Goal: Task Accomplishment & Management: Complete application form

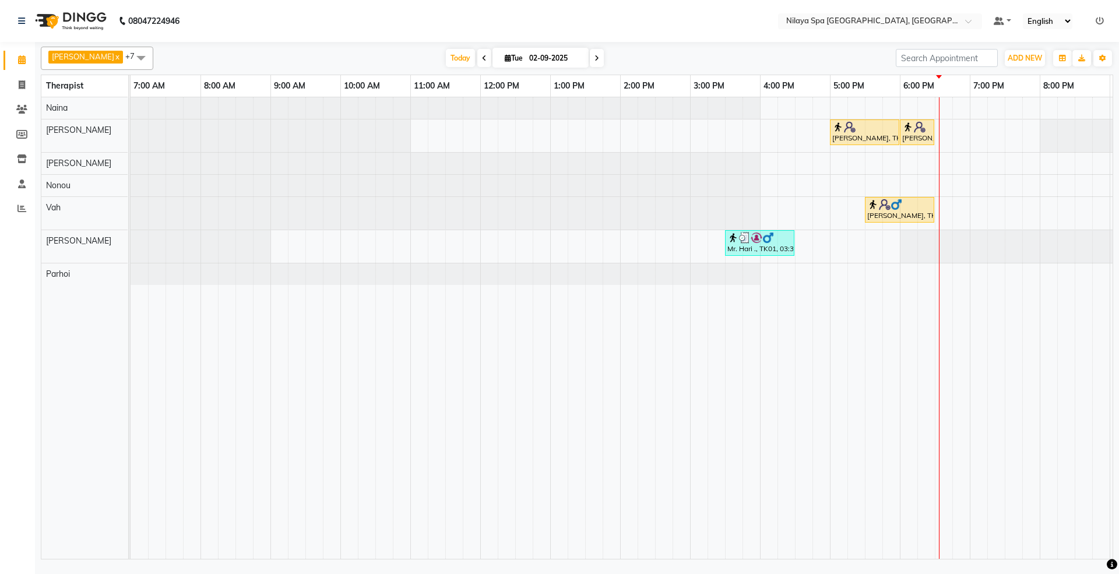
scroll to position [0, 206]
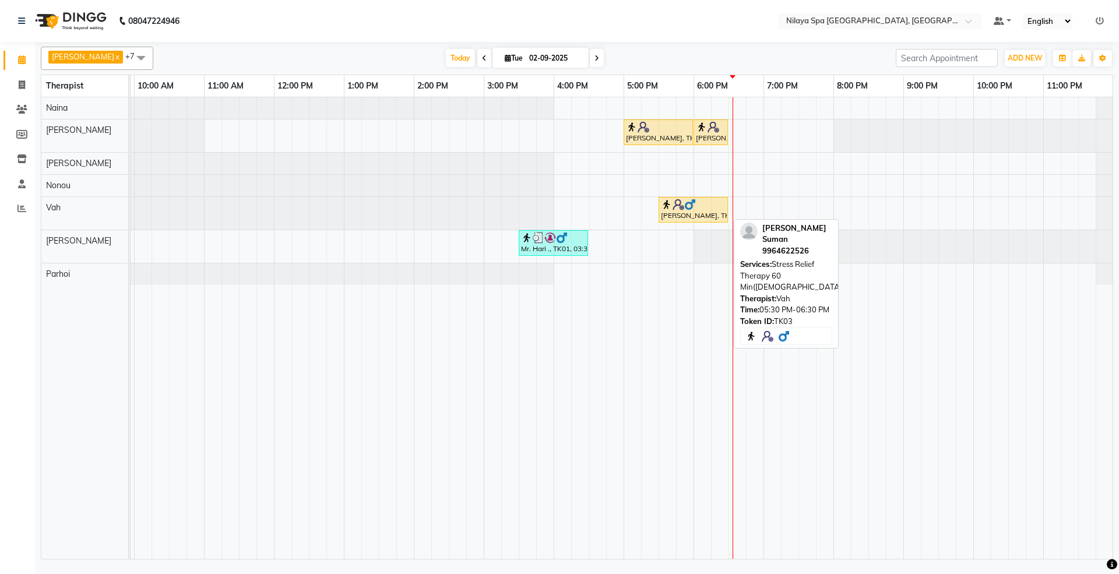
click at [689, 206] on img at bounding box center [690, 205] width 12 height 12
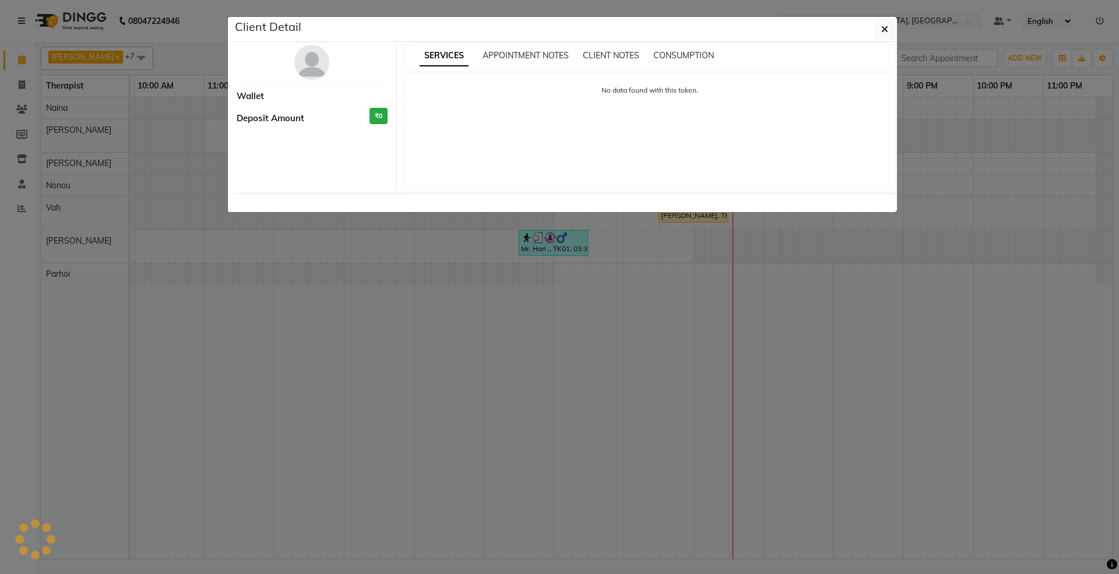
select select "1"
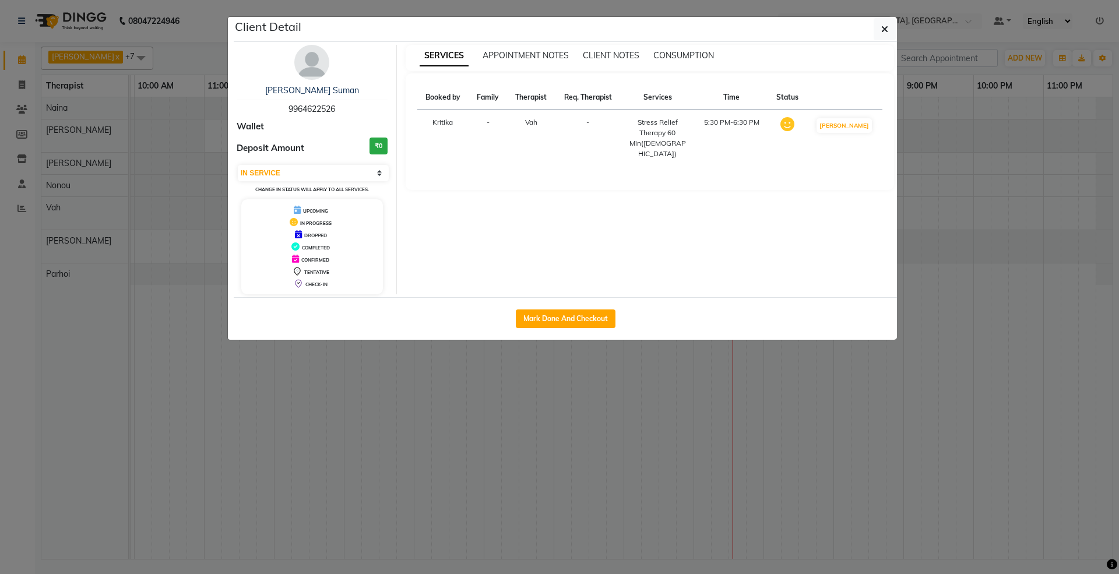
click at [579, 309] on div "Mark Done And Checkout" at bounding box center [565, 318] width 663 height 43
click at [579, 319] on button "Mark Done And Checkout" at bounding box center [566, 318] width 100 height 19
select select "7950"
select select "service"
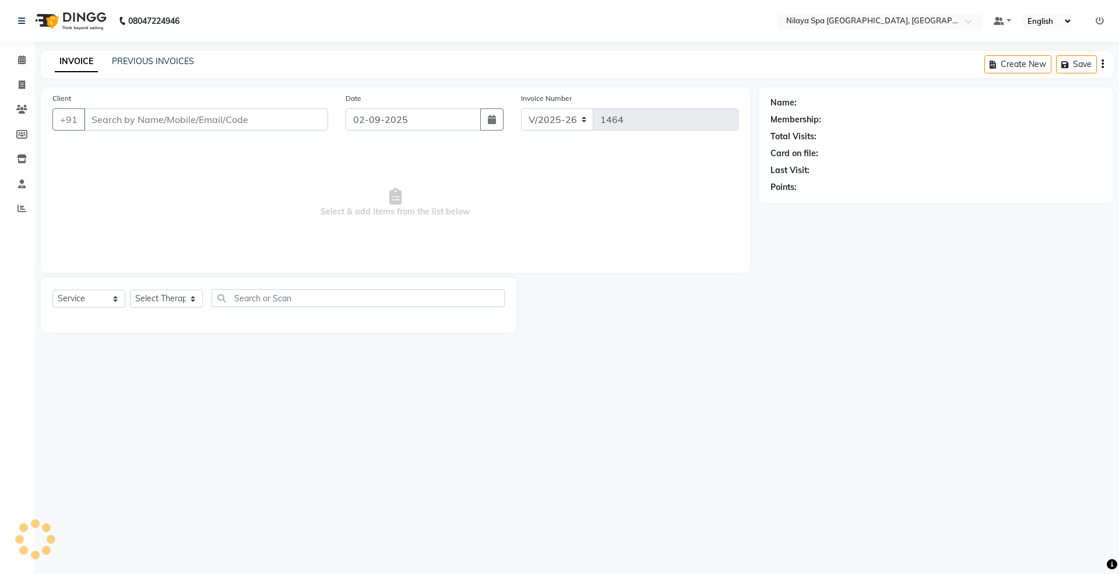
type input "99******26"
select select "71648"
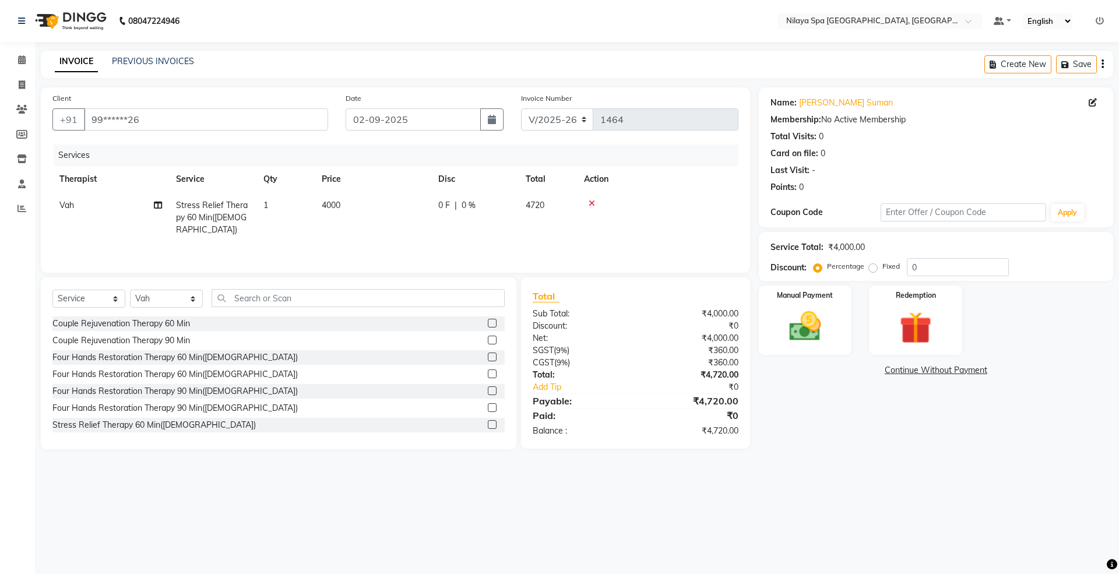
click at [471, 209] on span "0 %" at bounding box center [468, 205] width 14 height 12
select select "71648"
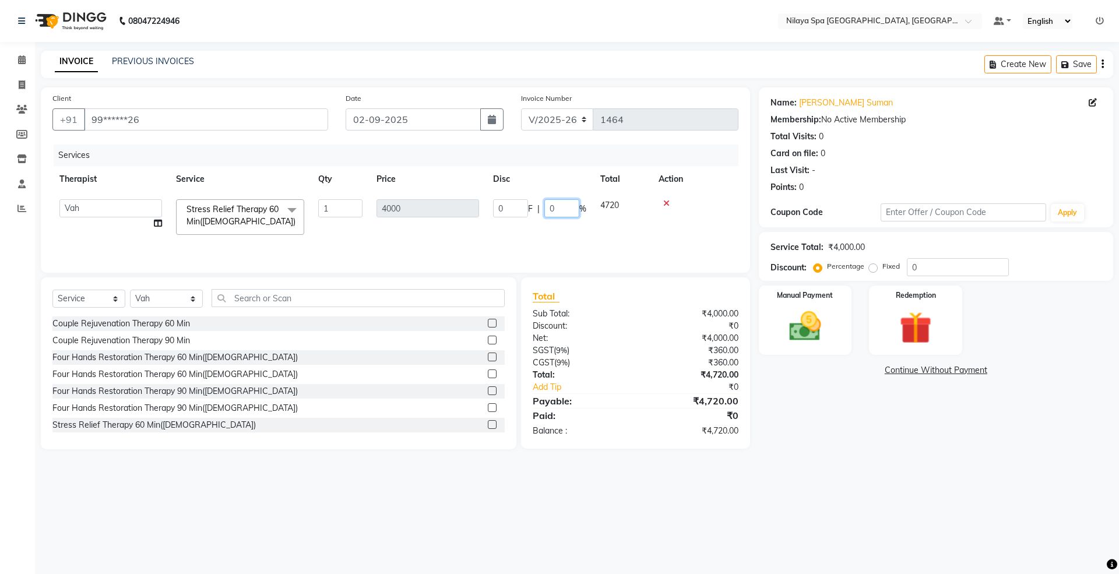
click at [558, 207] on input "0" at bounding box center [561, 208] width 35 height 18
type input "100"
click at [600, 220] on tr "[PERSON_NAME] [PERSON_NAME] Manager [PERSON_NAME] Parhoi [PERSON_NAME] Stress R…" at bounding box center [395, 217] width 686 height 50
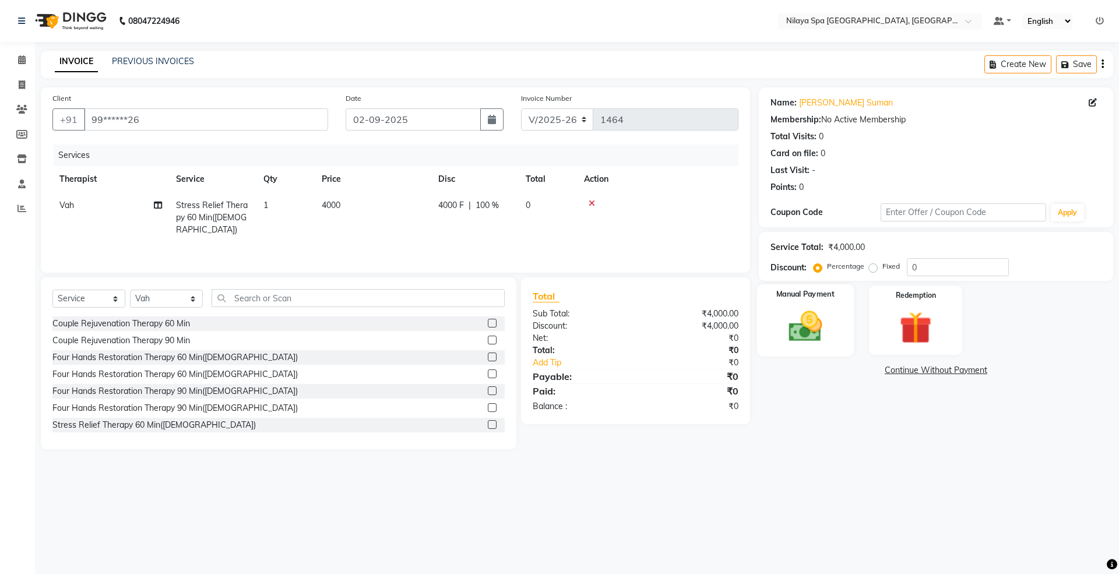
click at [809, 322] on img at bounding box center [805, 326] width 54 height 38
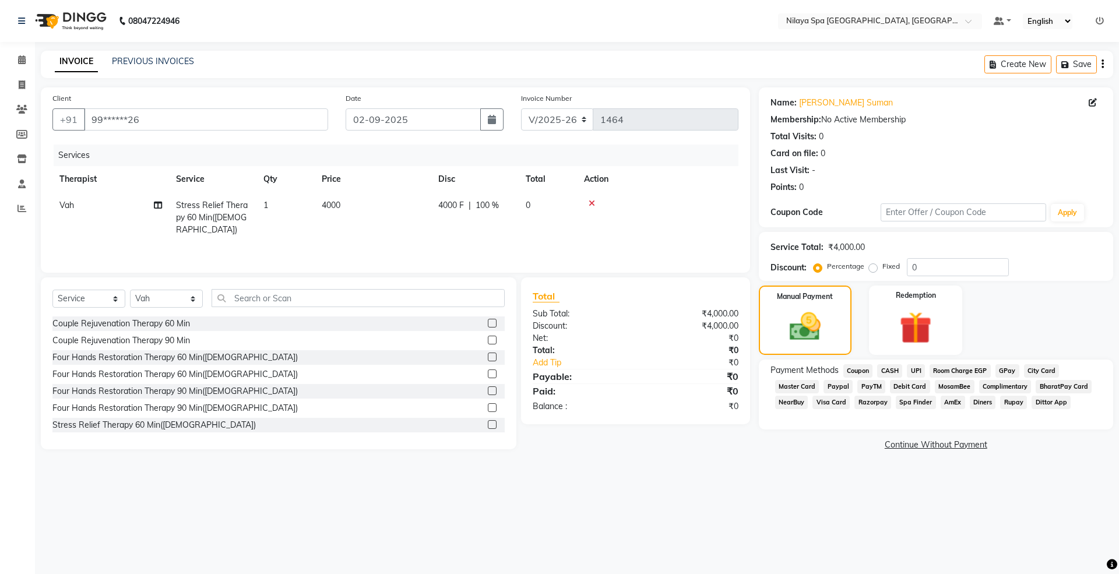
click at [1006, 383] on span "Complimentary" at bounding box center [1005, 386] width 52 height 13
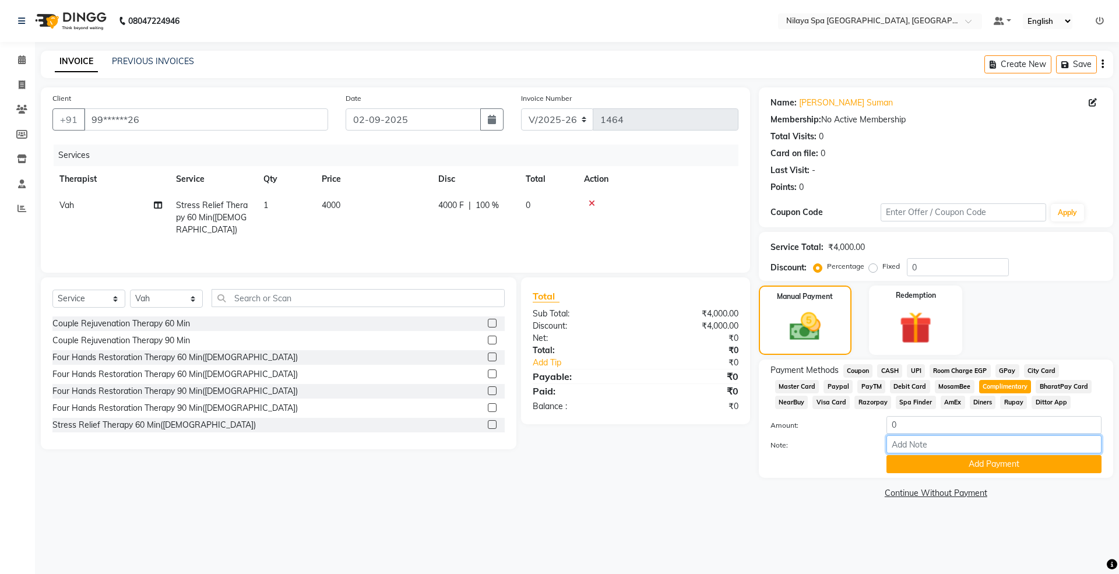
click at [943, 447] on input "Note:" at bounding box center [993, 444] width 215 height 18
paste input "Dear Team, Kindly block an Spa at 05:00 PM [DATE] for 60 minutes on comp basis.…"
type input "Dear Team, Kindly block an Spa at 05:00 PM [DATE] for 60 minutes on comp basis.…"
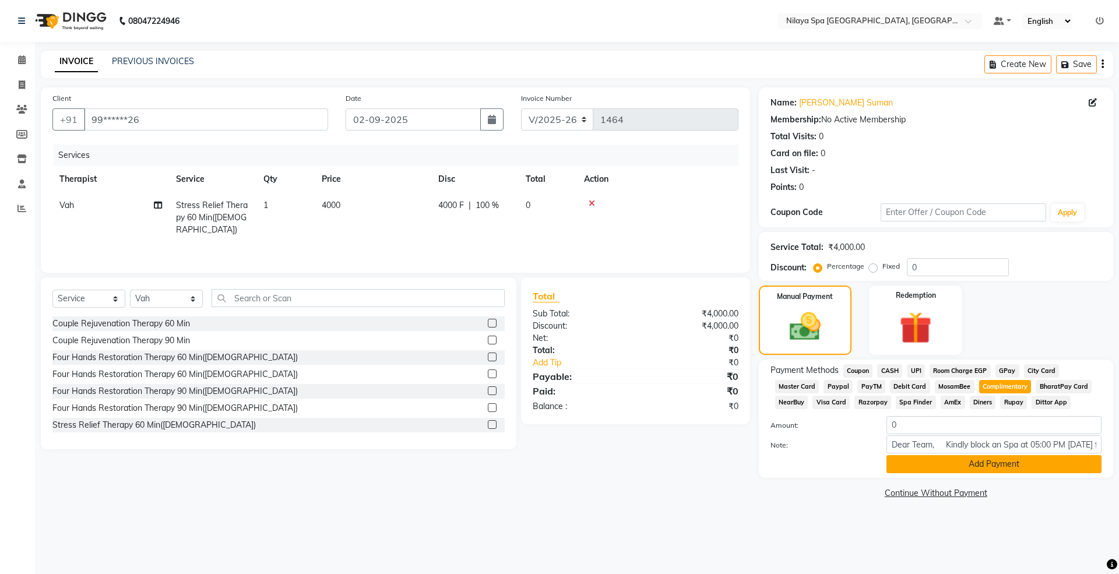
click at [961, 471] on button "Add Payment" at bounding box center [993, 464] width 215 height 18
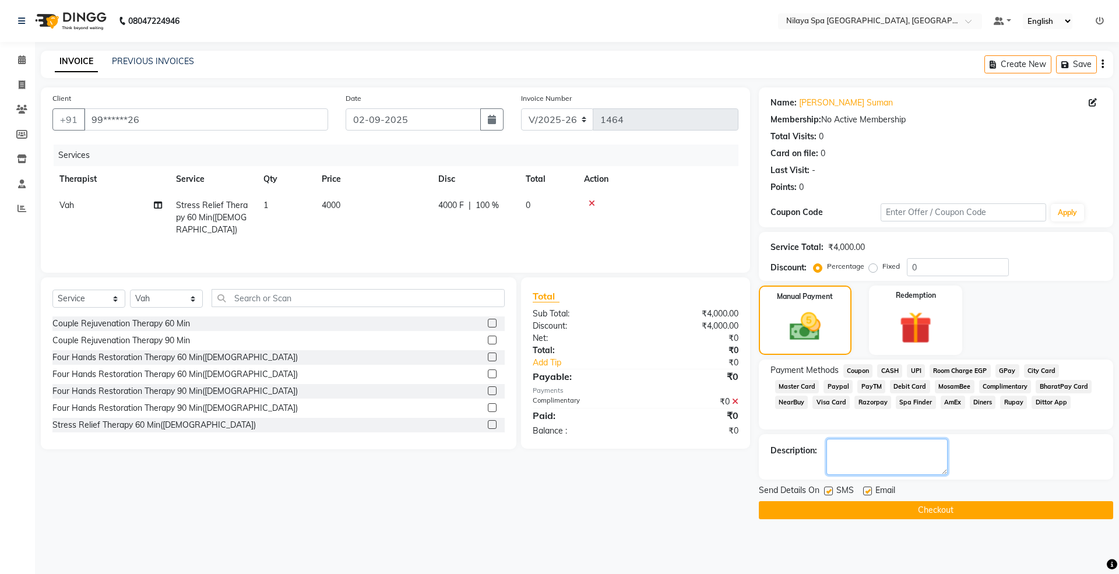
click at [886, 461] on textarea at bounding box center [886, 457] width 121 height 36
type textarea "DIR Comp Service"
click at [950, 515] on button "Checkout" at bounding box center [936, 510] width 354 height 18
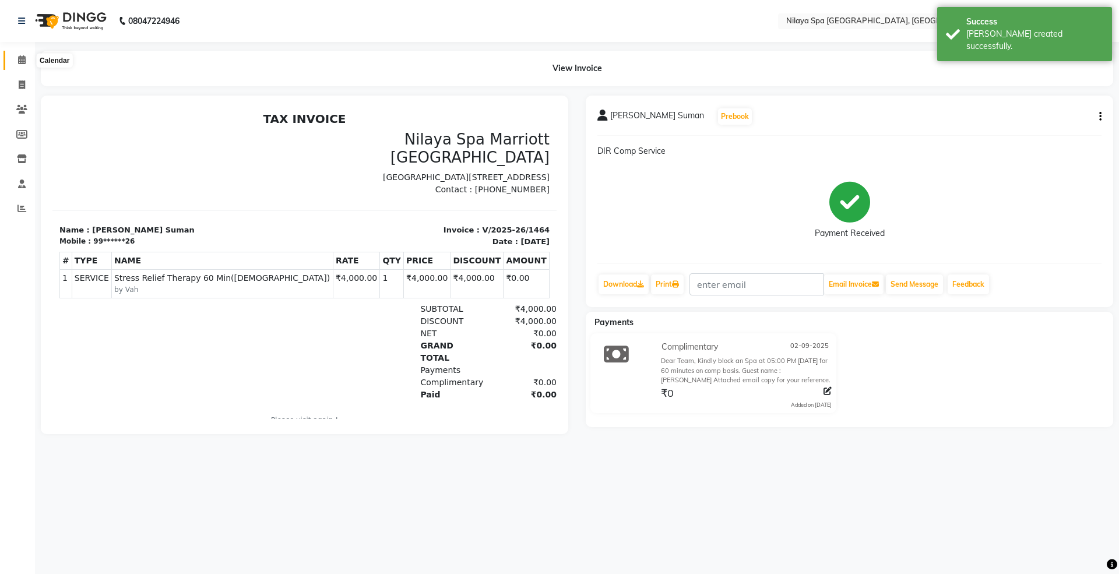
click at [18, 57] on icon at bounding box center [22, 59] width 8 height 9
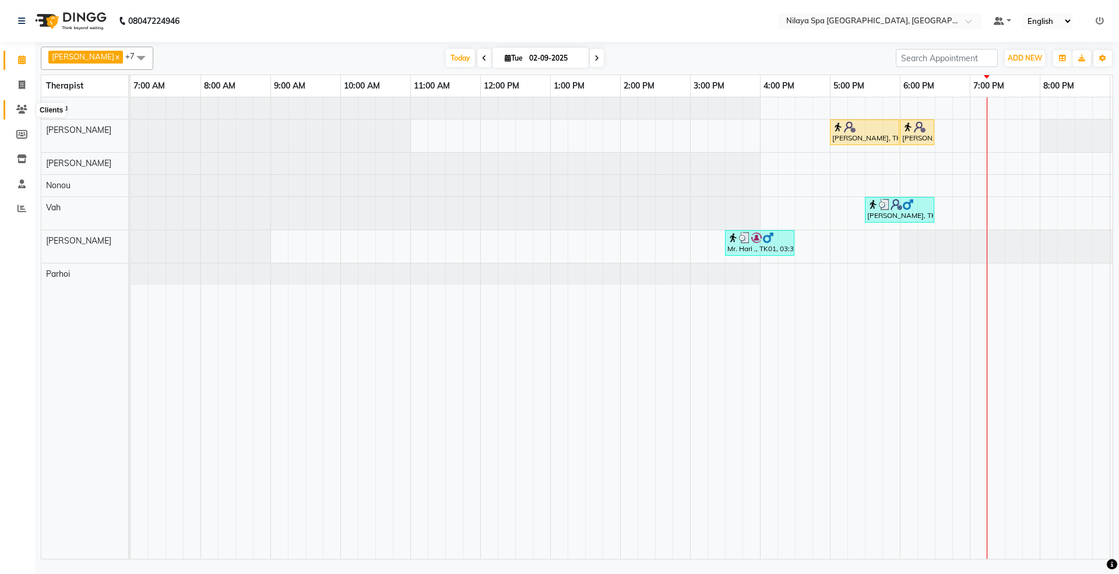
click at [19, 111] on icon at bounding box center [21, 109] width 11 height 9
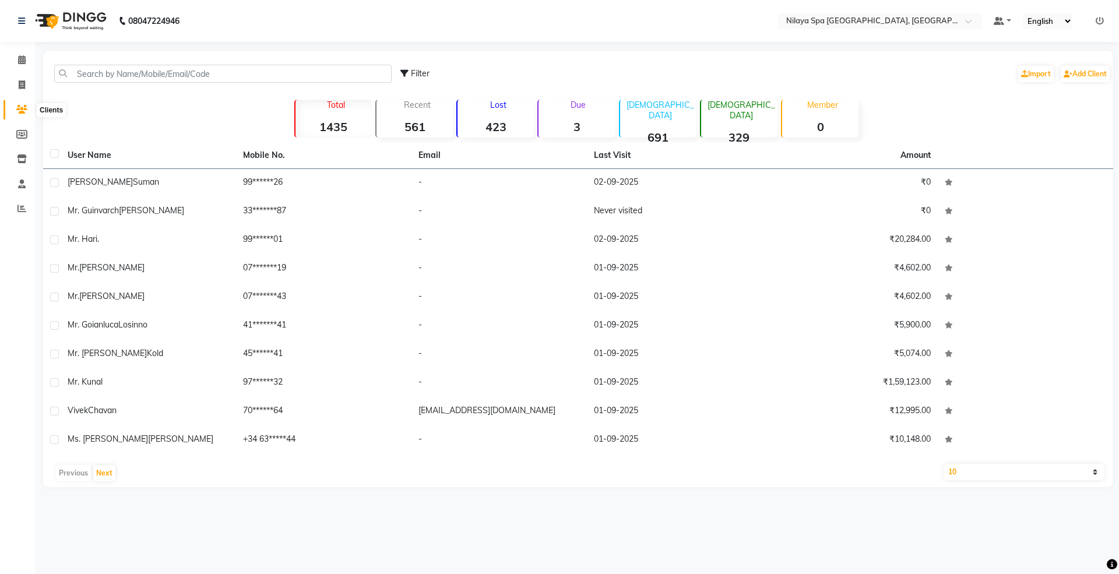
click at [19, 108] on icon at bounding box center [21, 109] width 11 height 9
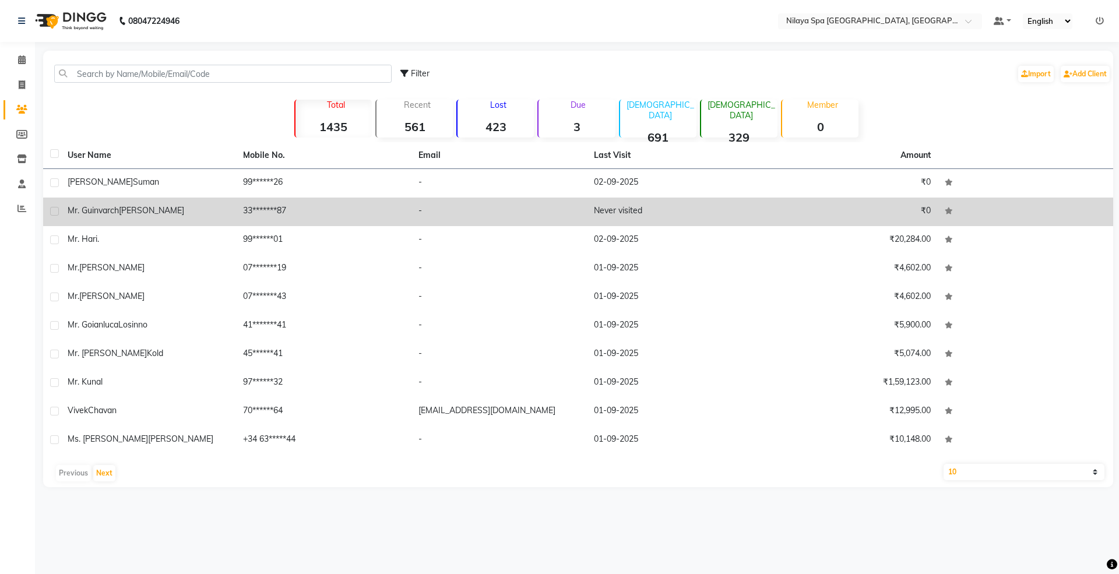
click at [126, 213] on span "[PERSON_NAME]" at bounding box center [151, 210] width 65 height 10
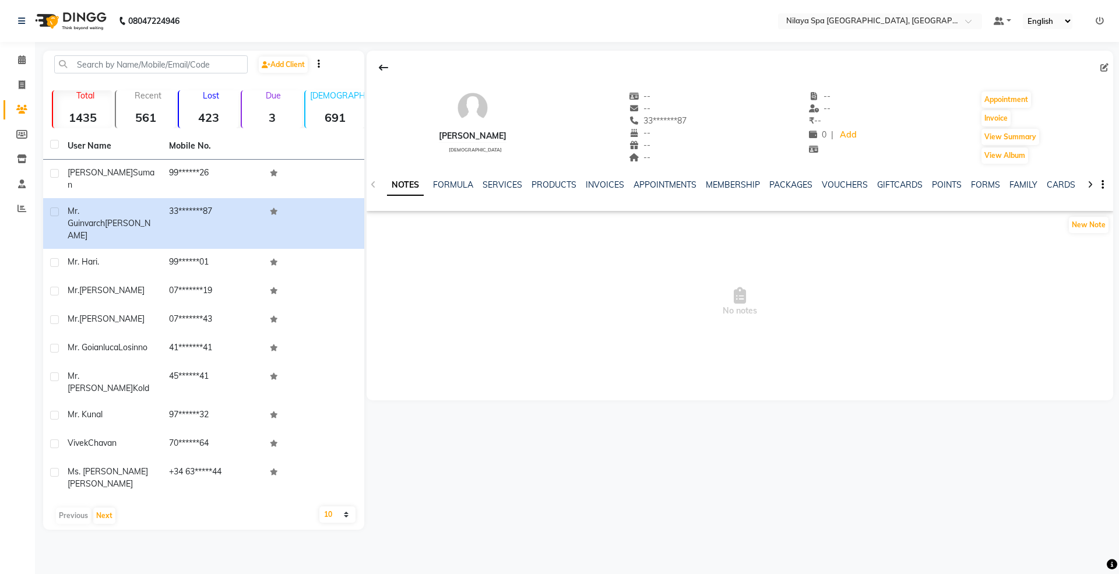
drag, startPoint x: 429, startPoint y: 136, endPoint x: 559, endPoint y: 139, distance: 130.5
click at [559, 139] on div "[PERSON_NAME][DEMOGRAPHIC_DATA] -- -- 33*******87 -- -- -- -- -- ₹ -- 0 | Add A…" at bounding box center [739, 122] width 746 height 86
copy div "[PERSON_NAME]"
click at [19, 87] on icon at bounding box center [22, 84] width 6 height 9
select select "service"
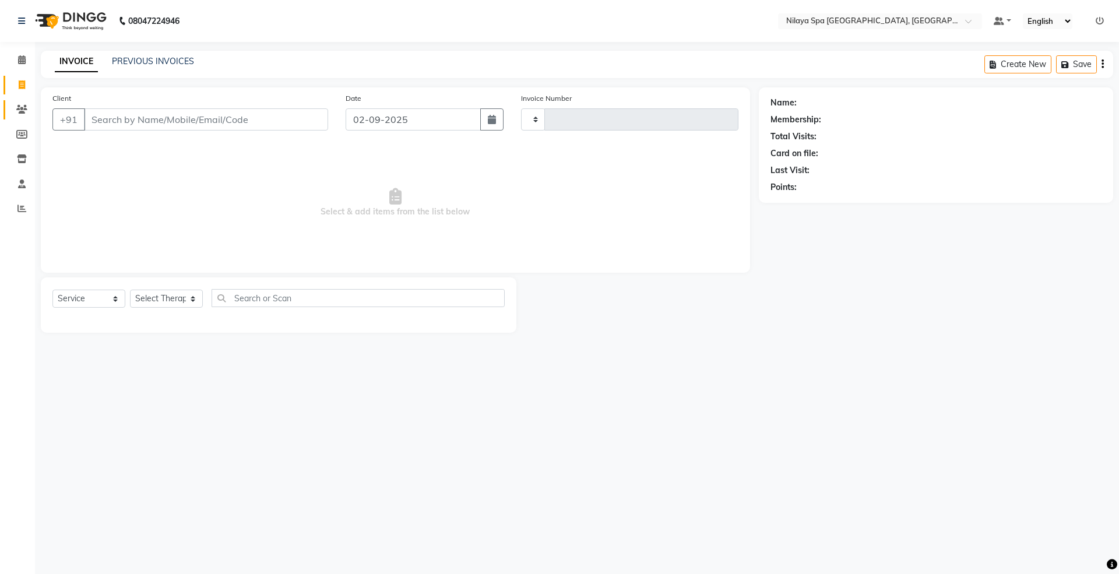
type input "1465"
select select "7950"
click at [15, 101] on link "Clients" at bounding box center [17, 109] width 28 height 19
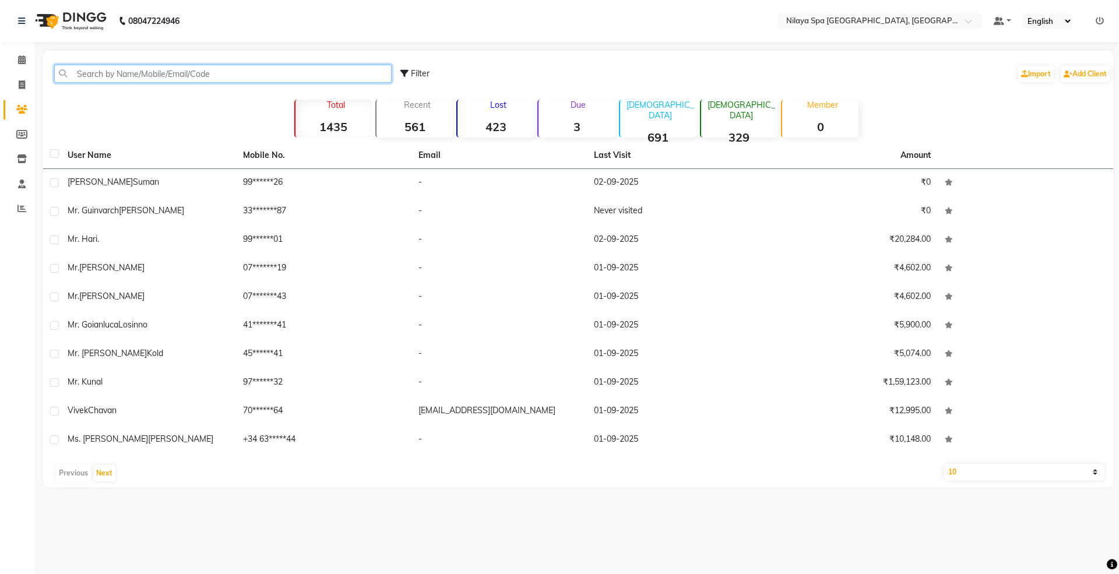
click at [117, 66] on input "text" at bounding box center [222, 74] width 337 height 18
paste input "9811104576"
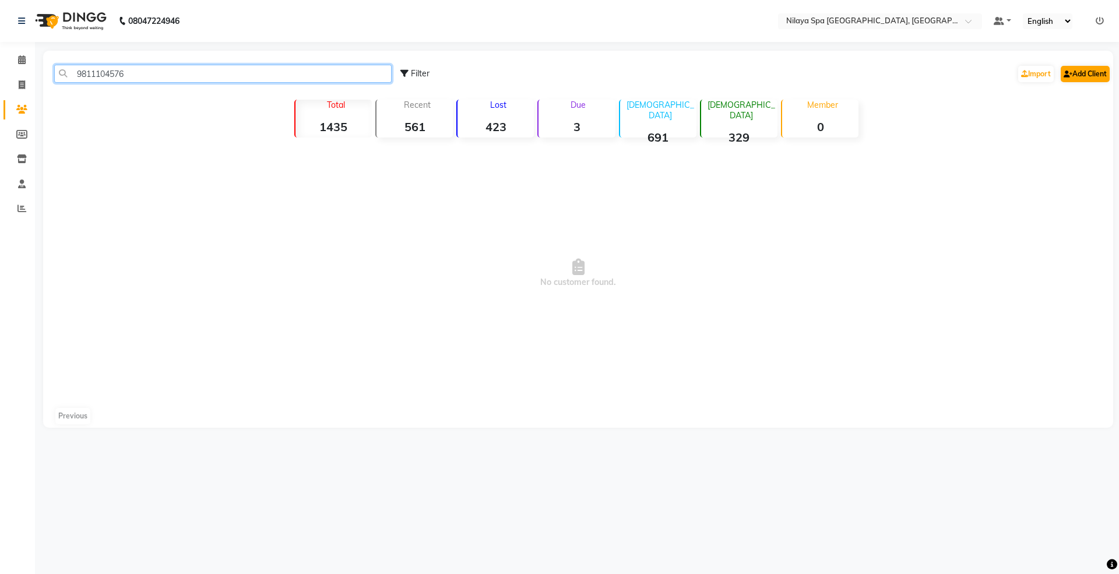
type input "9811104576"
click at [1088, 70] on link "Add Client" at bounding box center [1084, 74] width 49 height 16
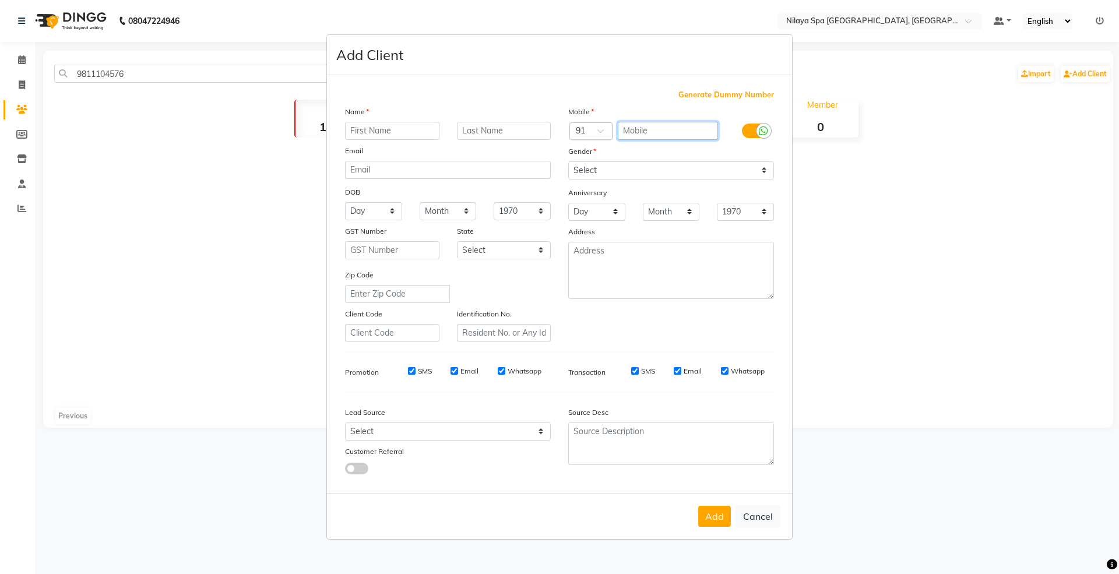
click at [646, 129] on input "text" at bounding box center [668, 131] width 101 height 18
paste input "9811104576"
type input "9811104576"
click at [367, 128] on input "text" at bounding box center [392, 131] width 94 height 18
click at [164, 204] on ngb-modal-window "Add Client Generate Dummy Number Name Email DOB Day 01 02 03 04 05 06 07 08 09 …" at bounding box center [559, 287] width 1119 height 574
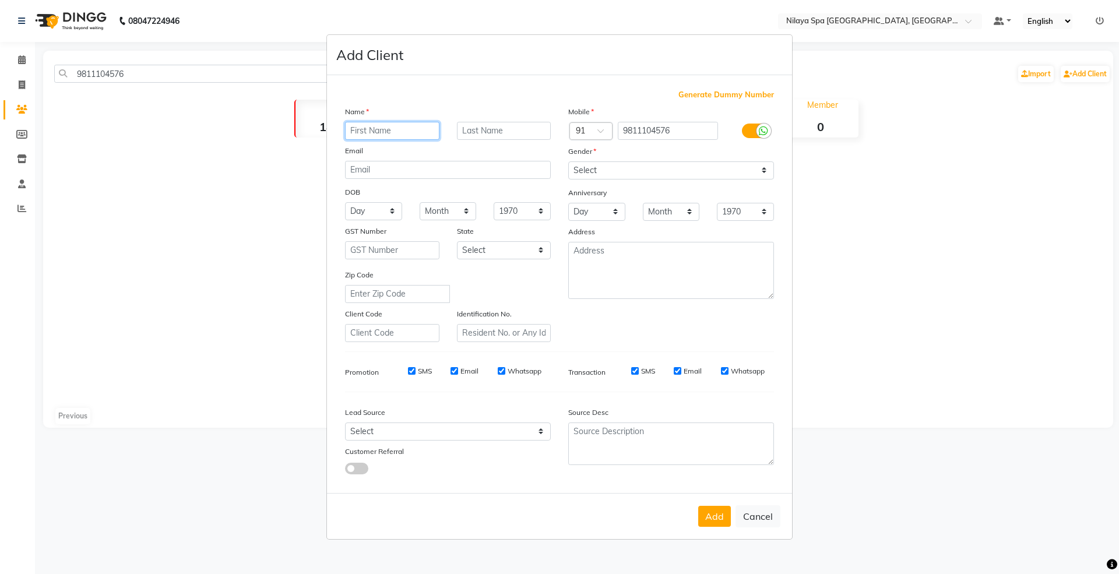
click at [385, 133] on input "text" at bounding box center [392, 131] width 94 height 18
paste input "[PERSON_NAME]"
drag, startPoint x: 383, startPoint y: 131, endPoint x: 467, endPoint y: 140, distance: 84.3
click at [467, 140] on div "[PERSON_NAME]" at bounding box center [447, 131] width 223 height 18
type input "Mr. Sunil"
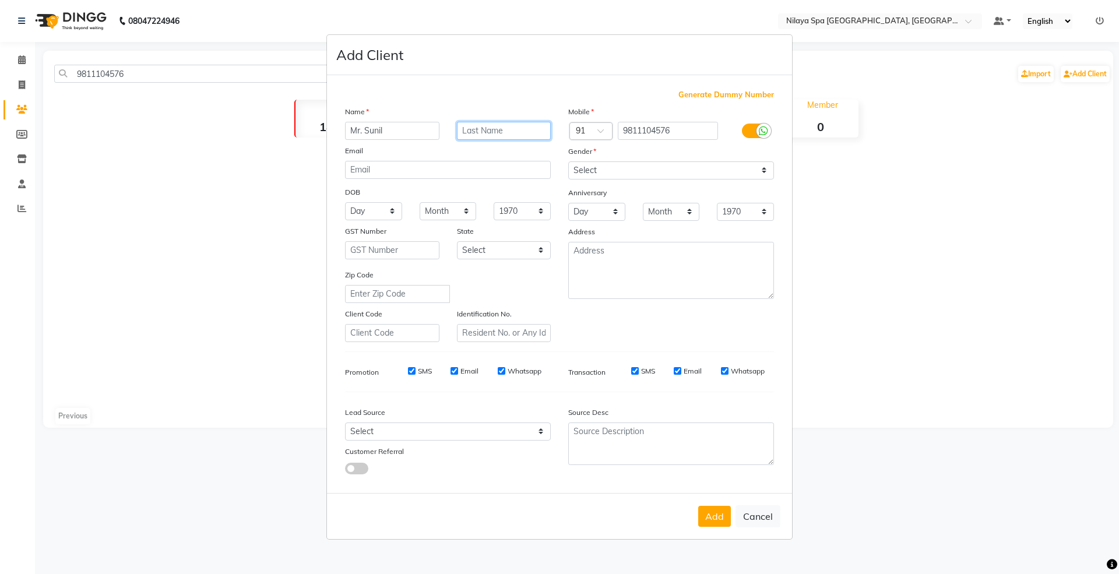
click at [496, 126] on input "text" at bounding box center [504, 131] width 94 height 18
paste input "[PERSON_NAME]"
type input "[PERSON_NAME]"
drag, startPoint x: 621, startPoint y: 168, endPoint x: 625, endPoint y: 175, distance: 8.1
click at [622, 167] on select "Select [DEMOGRAPHIC_DATA] [DEMOGRAPHIC_DATA] Other Prefer Not To Say" at bounding box center [671, 170] width 206 height 18
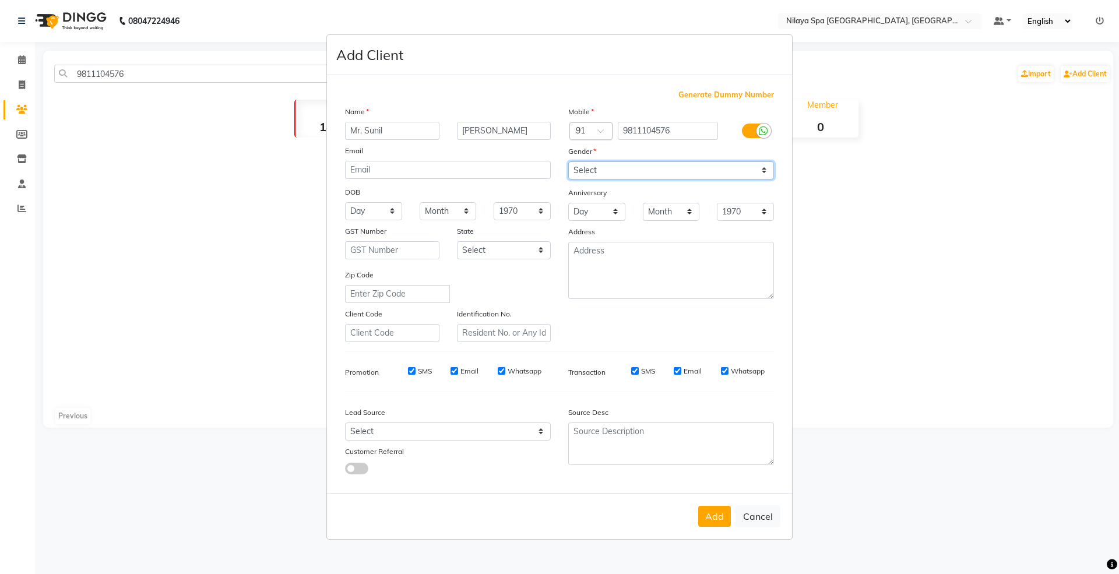
select select "[DEMOGRAPHIC_DATA]"
click at [568, 162] on select "Select [DEMOGRAPHIC_DATA] [DEMOGRAPHIC_DATA] Other Prefer Not To Say" at bounding box center [671, 170] width 206 height 18
click at [711, 510] on button "Add" at bounding box center [714, 516] width 33 height 21
select select
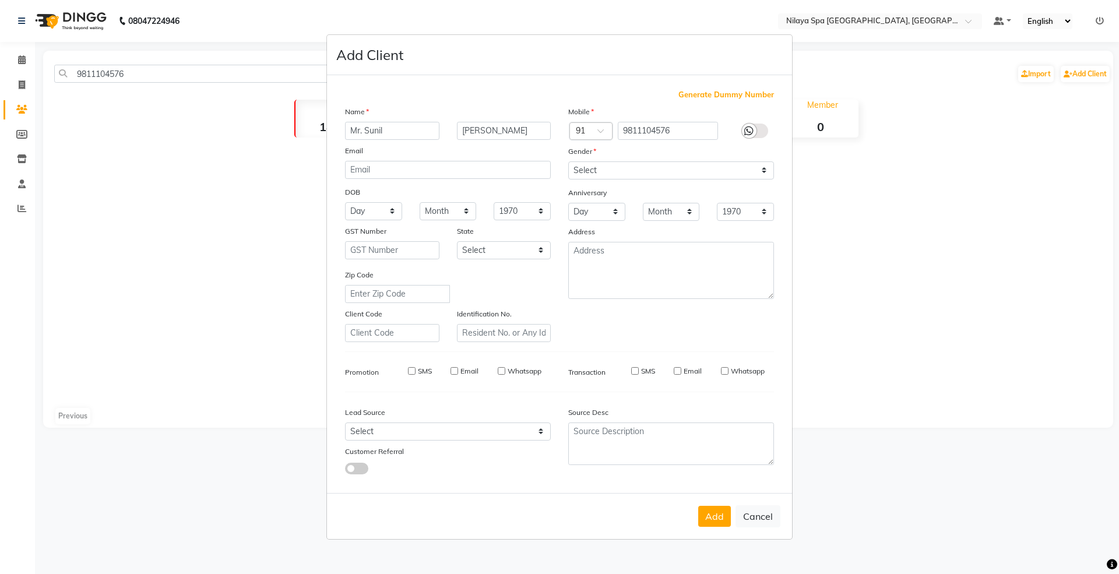
select select
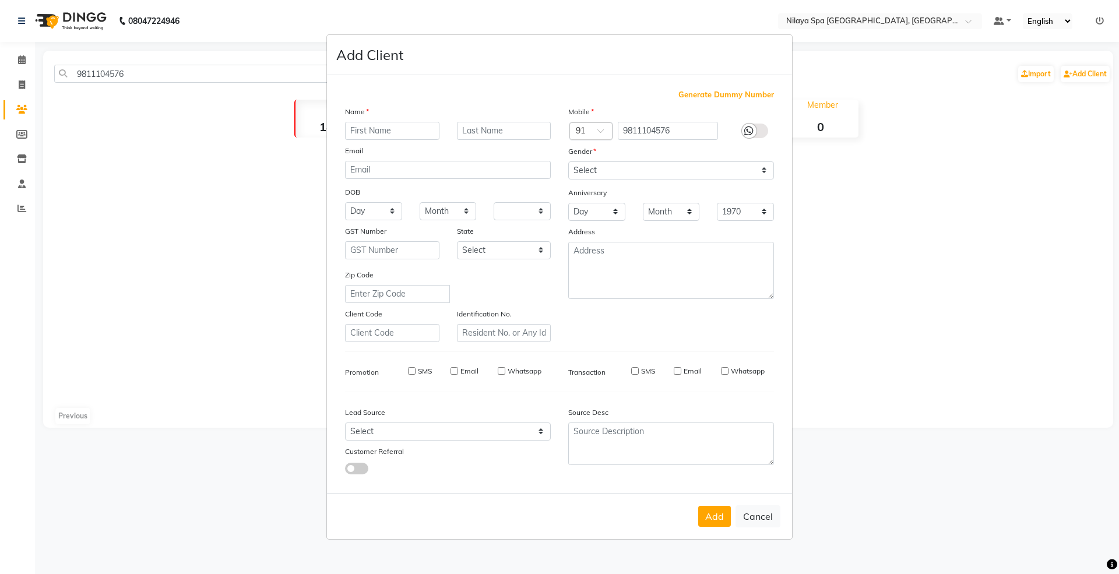
checkbox input "false"
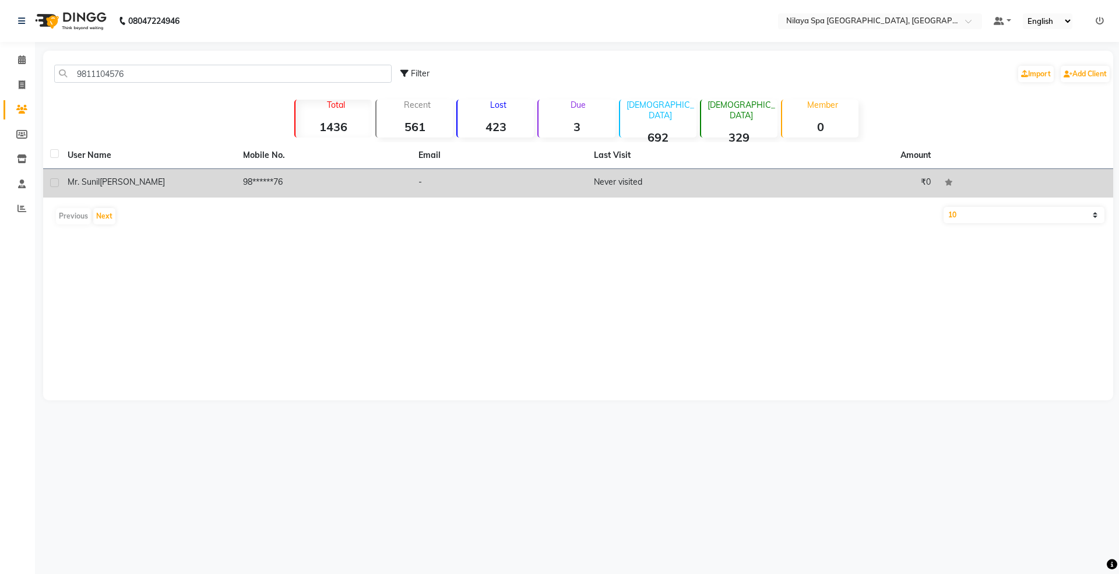
click at [136, 176] on div "[PERSON_NAME]" at bounding box center [148, 182] width 161 height 12
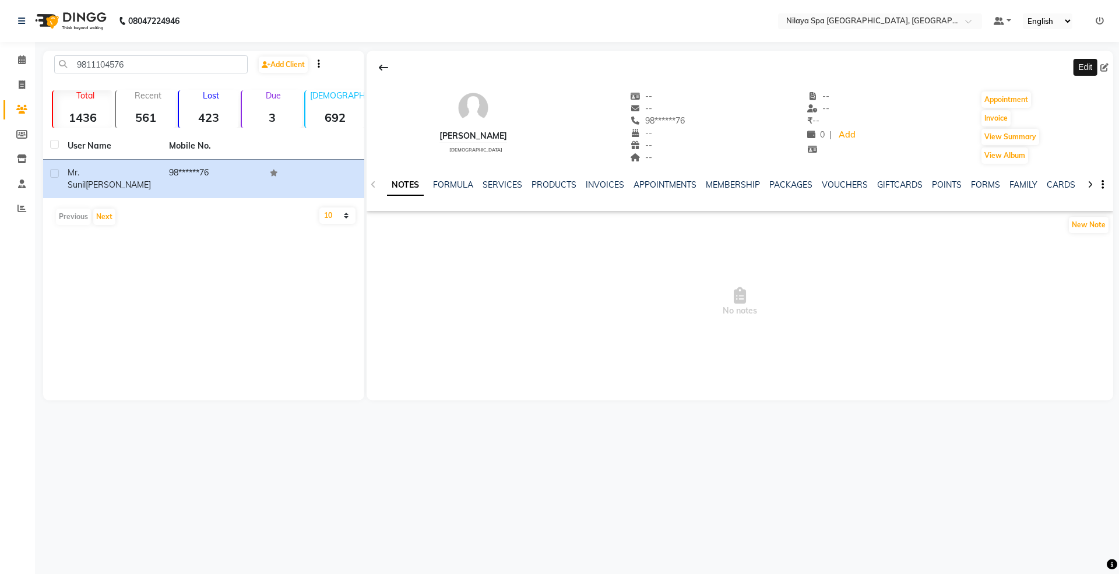
click at [1108, 66] on span at bounding box center [1106, 68] width 13 height 12
click at [1103, 66] on icon at bounding box center [1104, 68] width 8 height 8
select select "[DEMOGRAPHIC_DATA]"
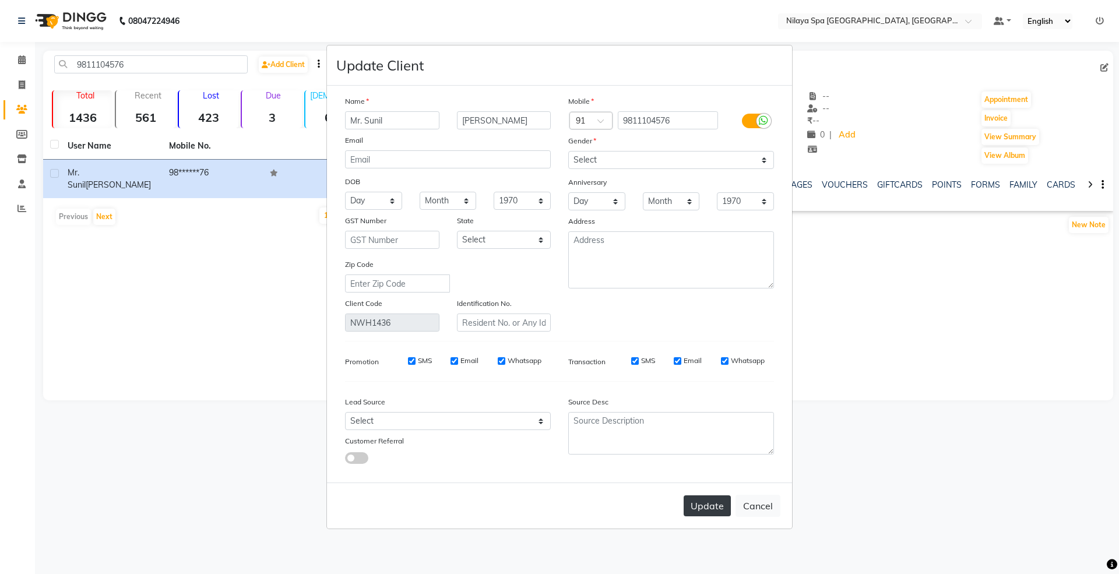
click at [706, 503] on button "Update" at bounding box center [706, 505] width 47 height 21
select select
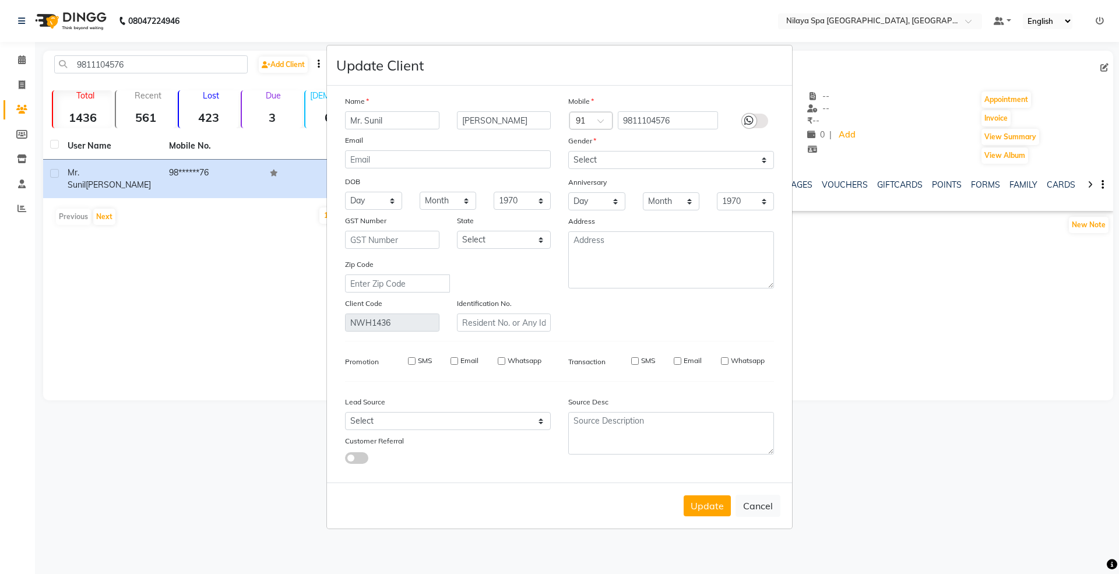
select select
checkbox input "false"
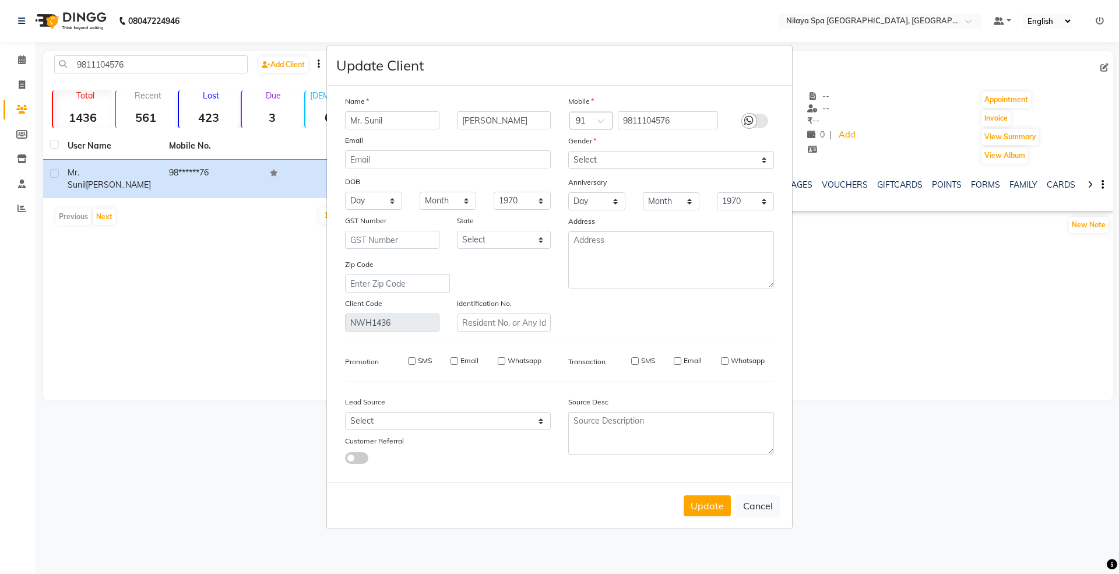
checkbox input "false"
